Goal: Task Accomplishment & Management: Complete application form

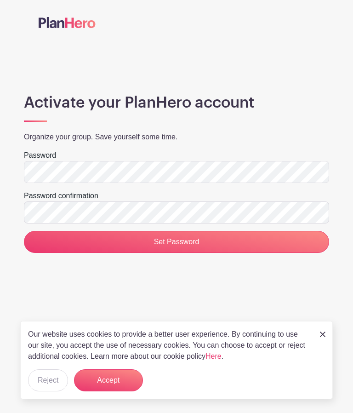
click at [188, 249] on input "Set Password" at bounding box center [176, 242] width 305 height 22
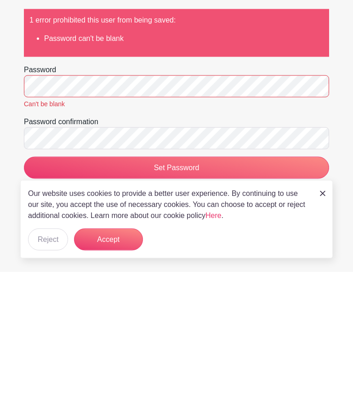
click at [179, 297] on input "Set Password" at bounding box center [176, 308] width 305 height 22
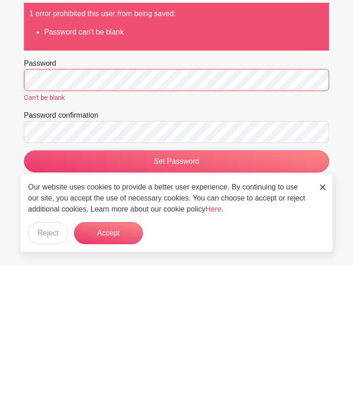
click at [189, 297] on input "Set Password" at bounding box center [176, 308] width 305 height 22
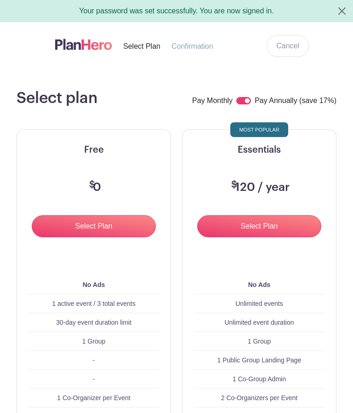
click at [105, 226] on input "Select Plan" at bounding box center [94, 226] width 124 height 22
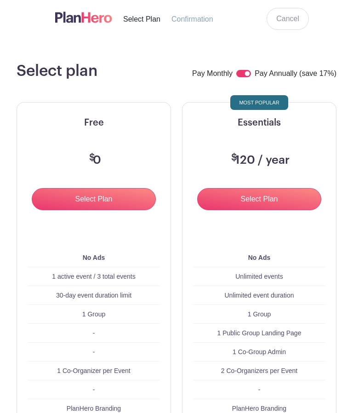
scroll to position [27, 0]
